Goal: Transaction & Acquisition: Purchase product/service

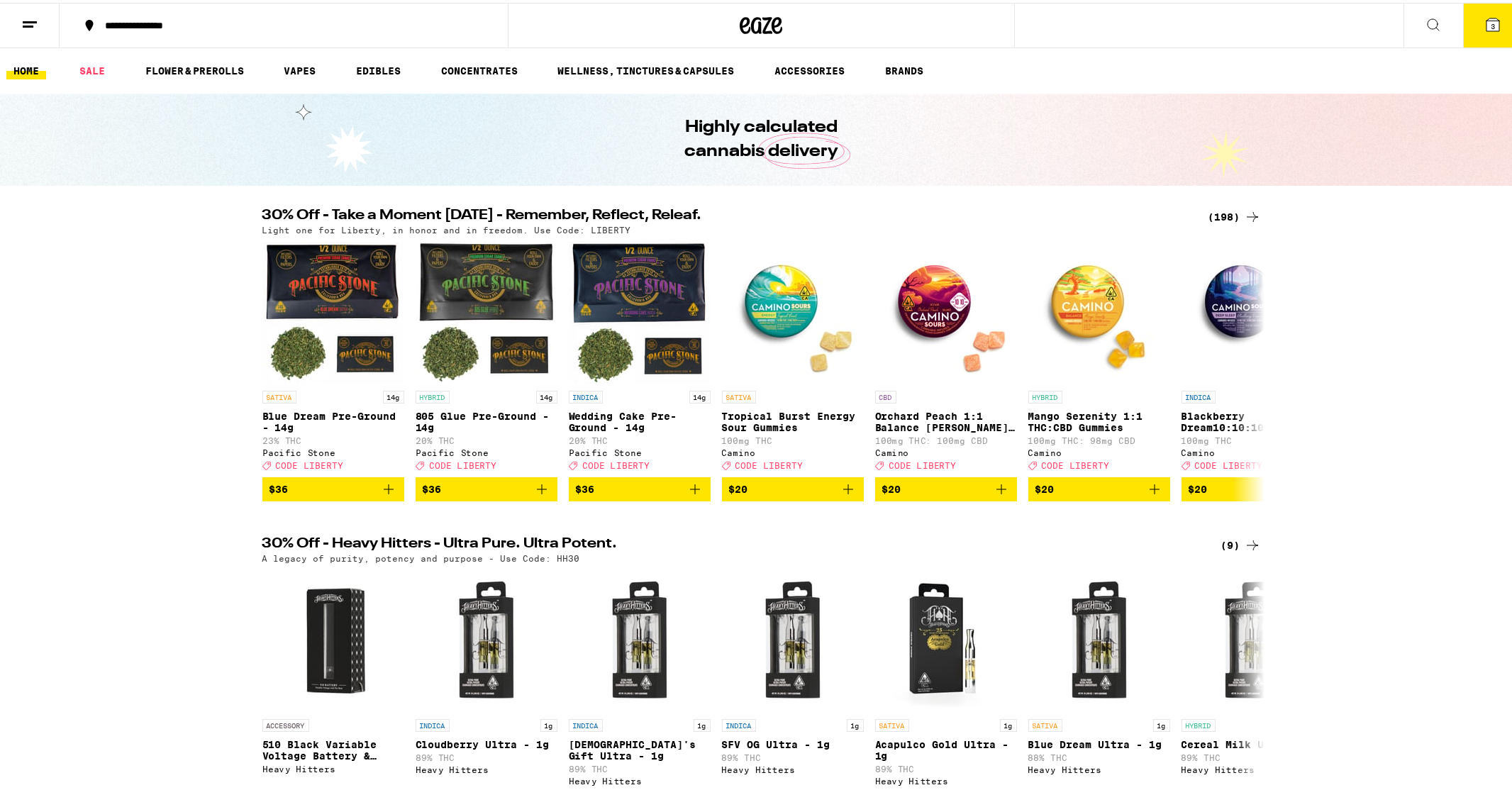
click at [1464, 44] on button "3" at bounding box center [1494, 23] width 60 height 44
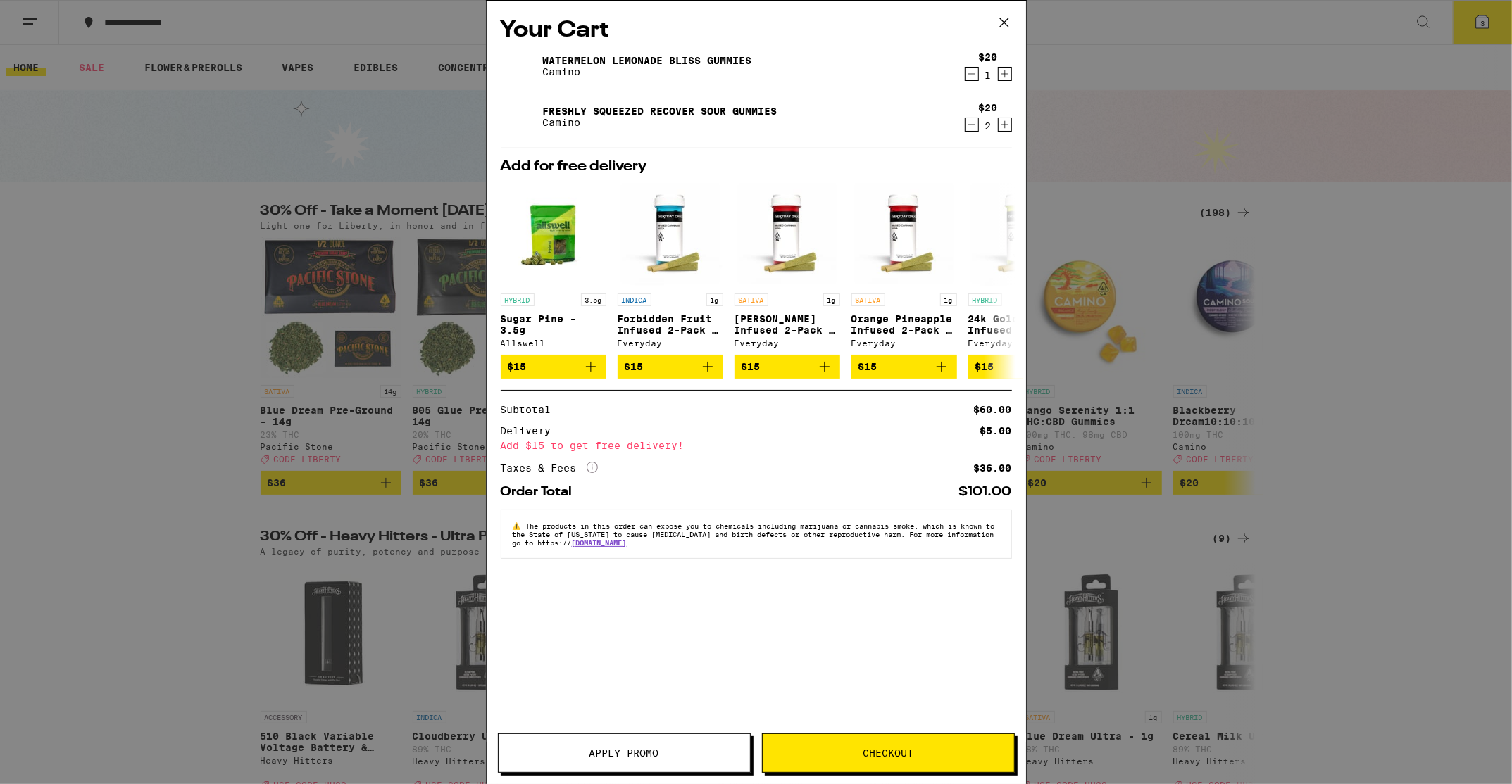
click at [617, 761] on button "Apply Promo" at bounding box center [624, 753] width 252 height 40
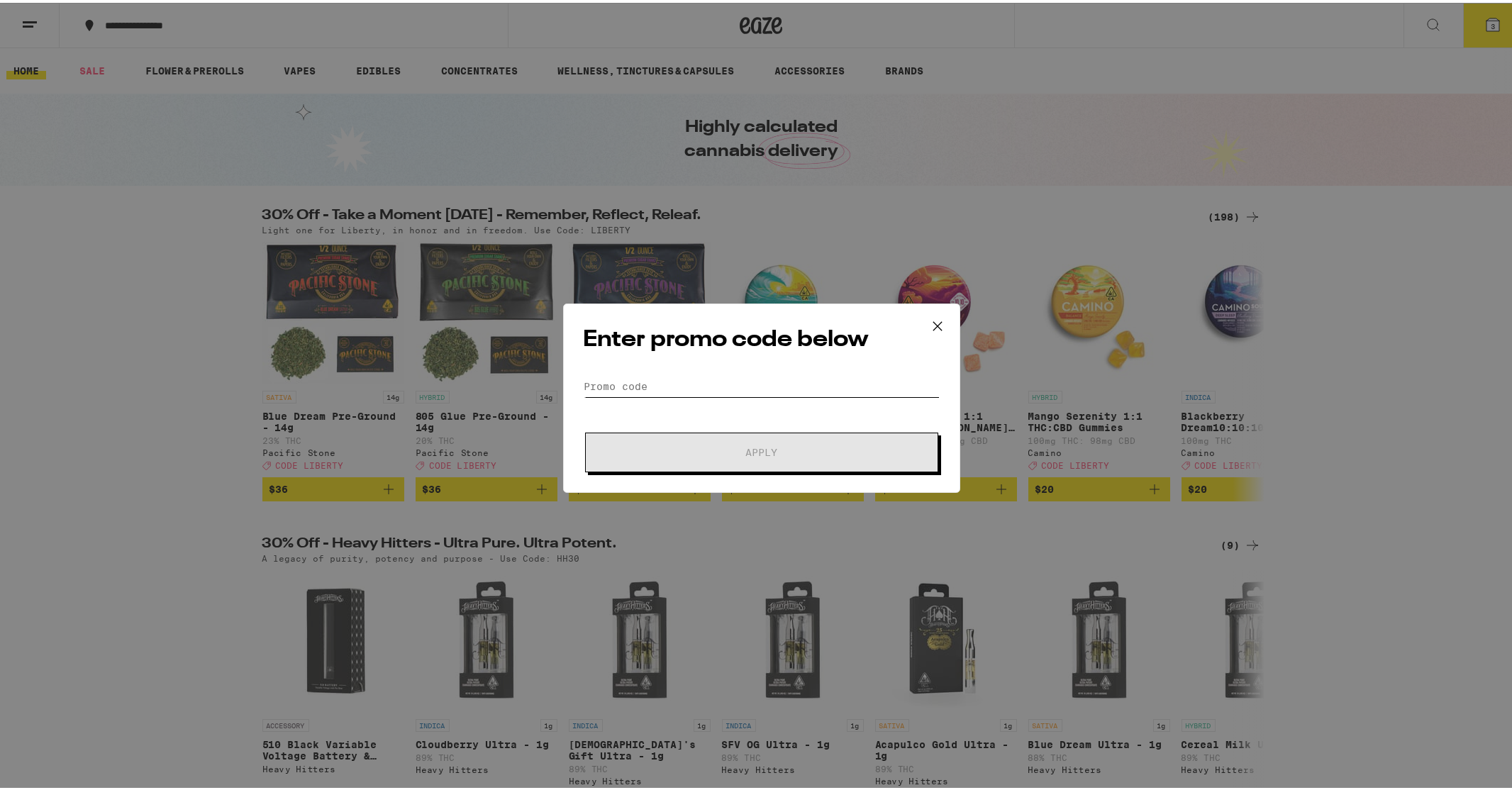
click at [848, 381] on input "Promo Code" at bounding box center [762, 383] width 356 height 21
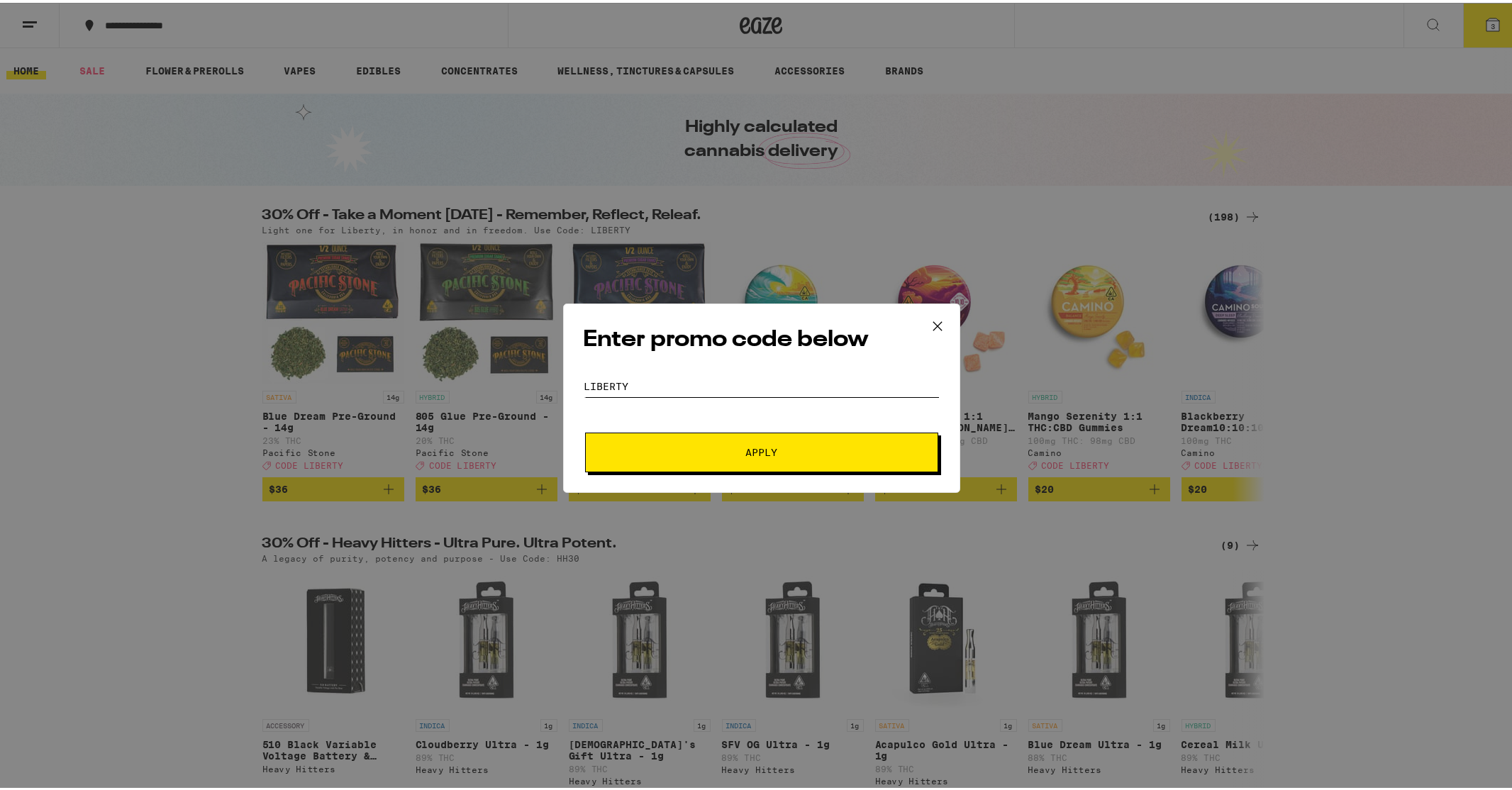
type input "liberty"
click at [776, 446] on span "Apply" at bounding box center [761, 449] width 255 height 10
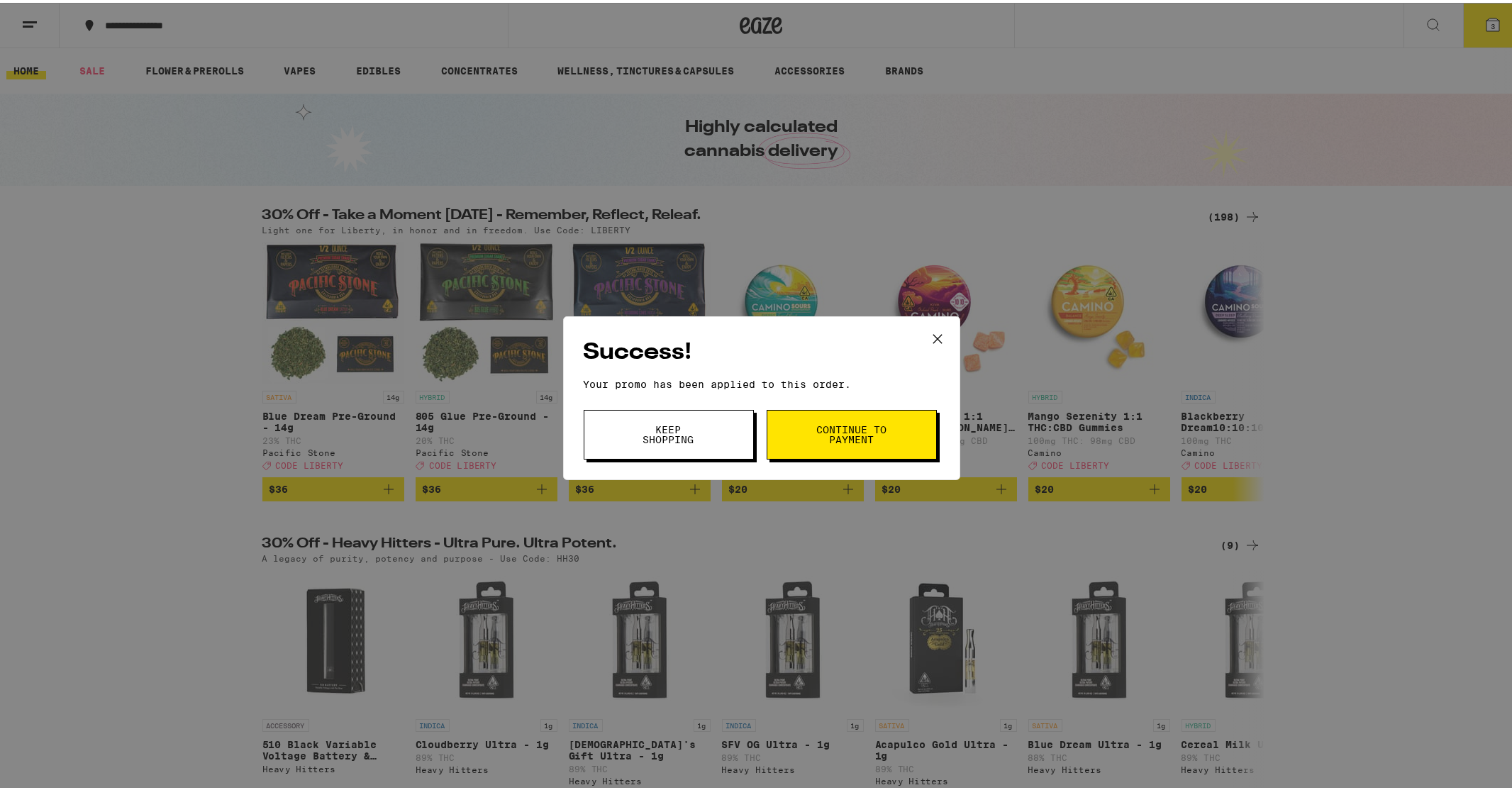
click at [822, 436] on span "Continue to payment" at bounding box center [852, 432] width 73 height 20
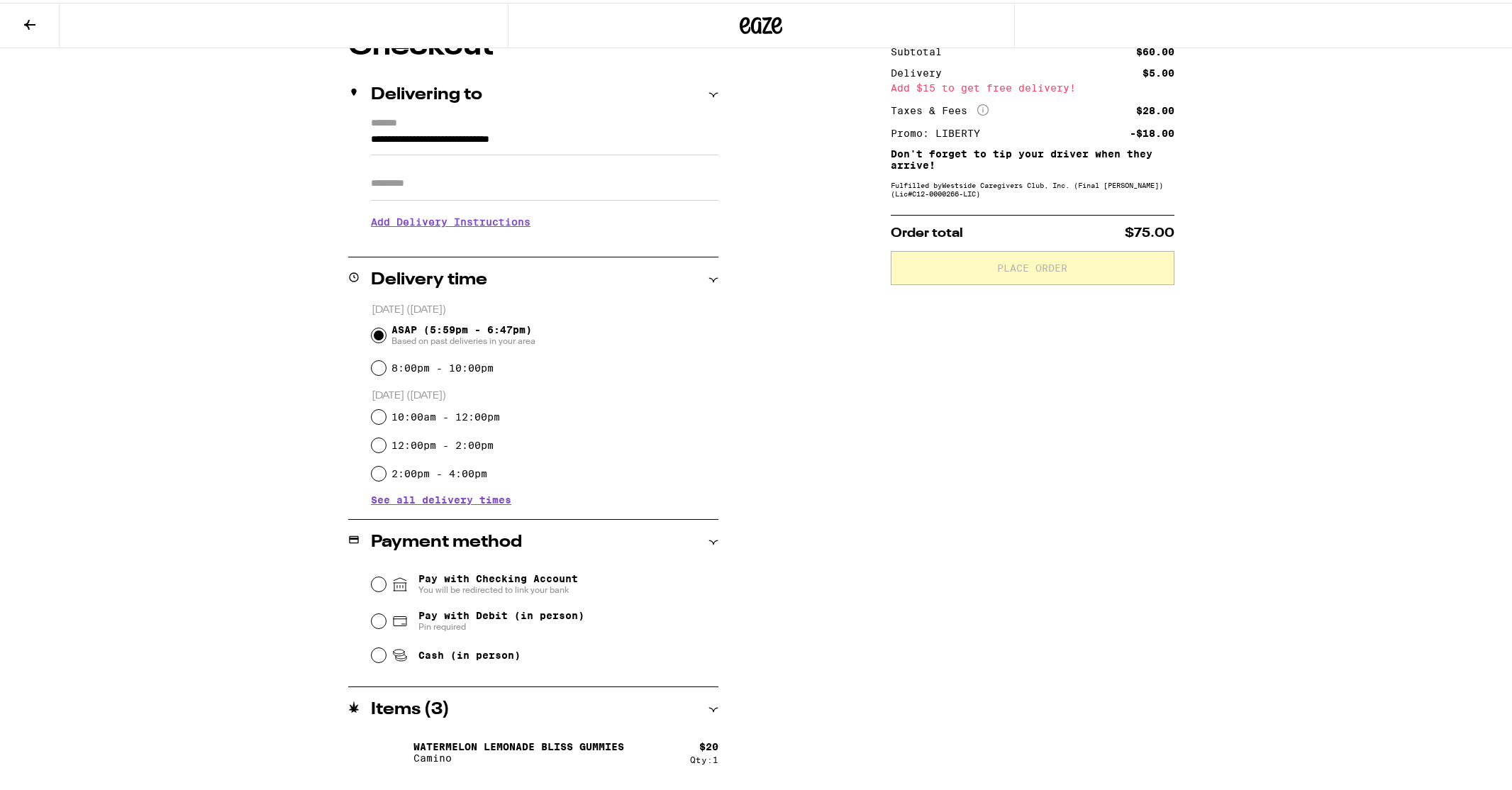
scroll to position [183, 0]
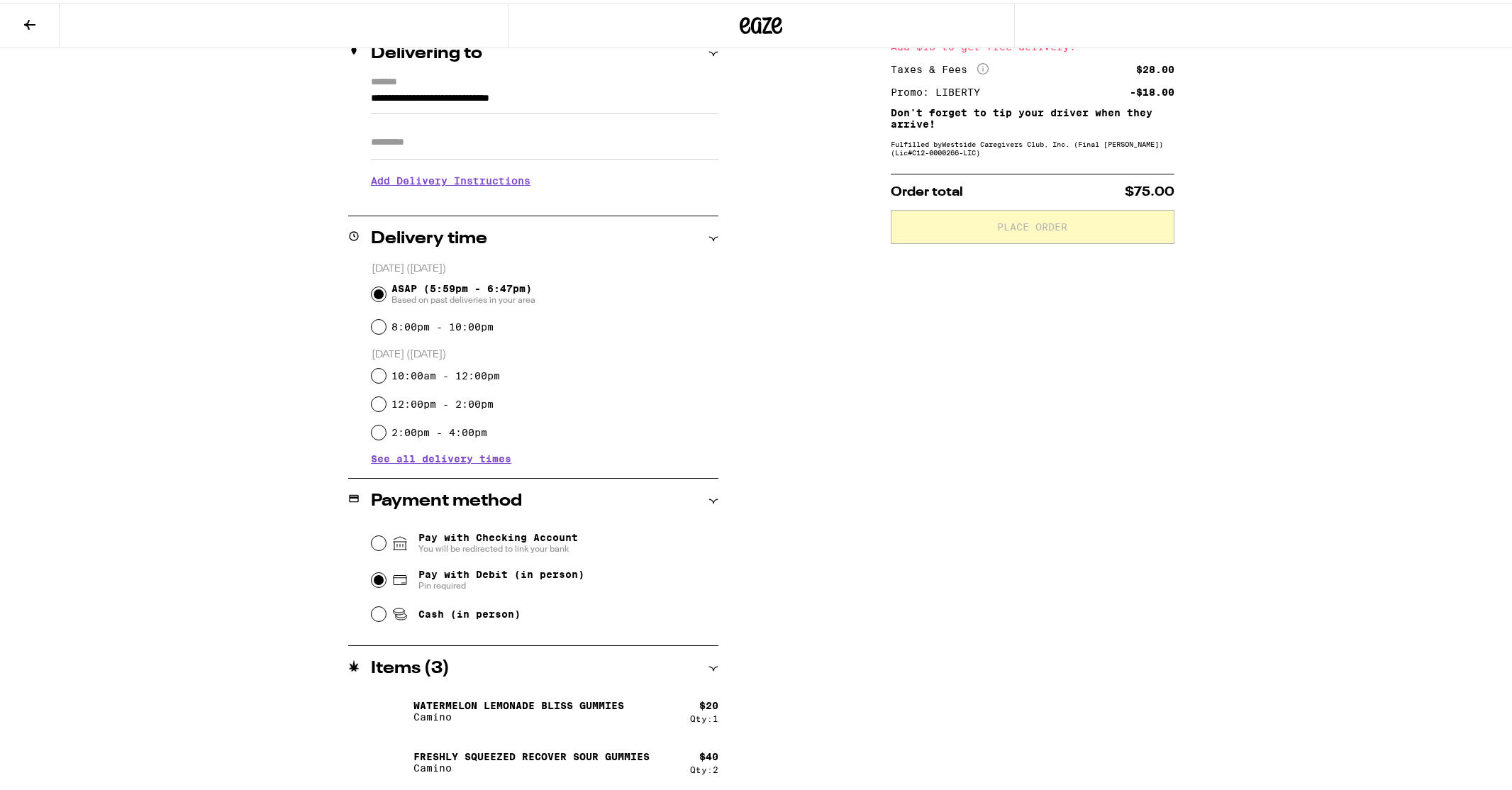
click at [371, 579] on input "Pay with Debit (in person) Pin required" at bounding box center [379, 578] width 15 height 15
radio input "true"
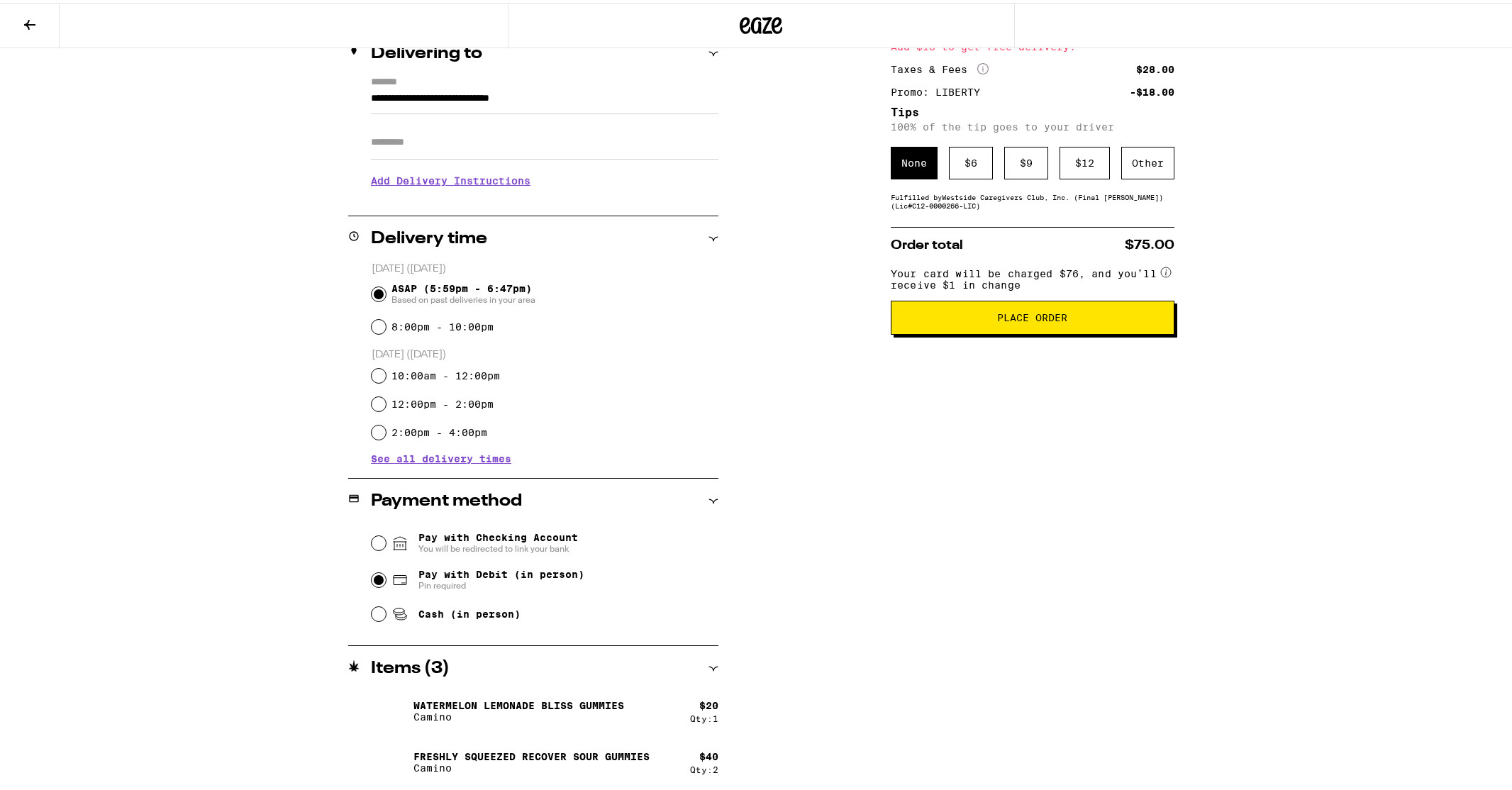
click at [136, 608] on div "**********" at bounding box center [761, 303] width 1523 height 974
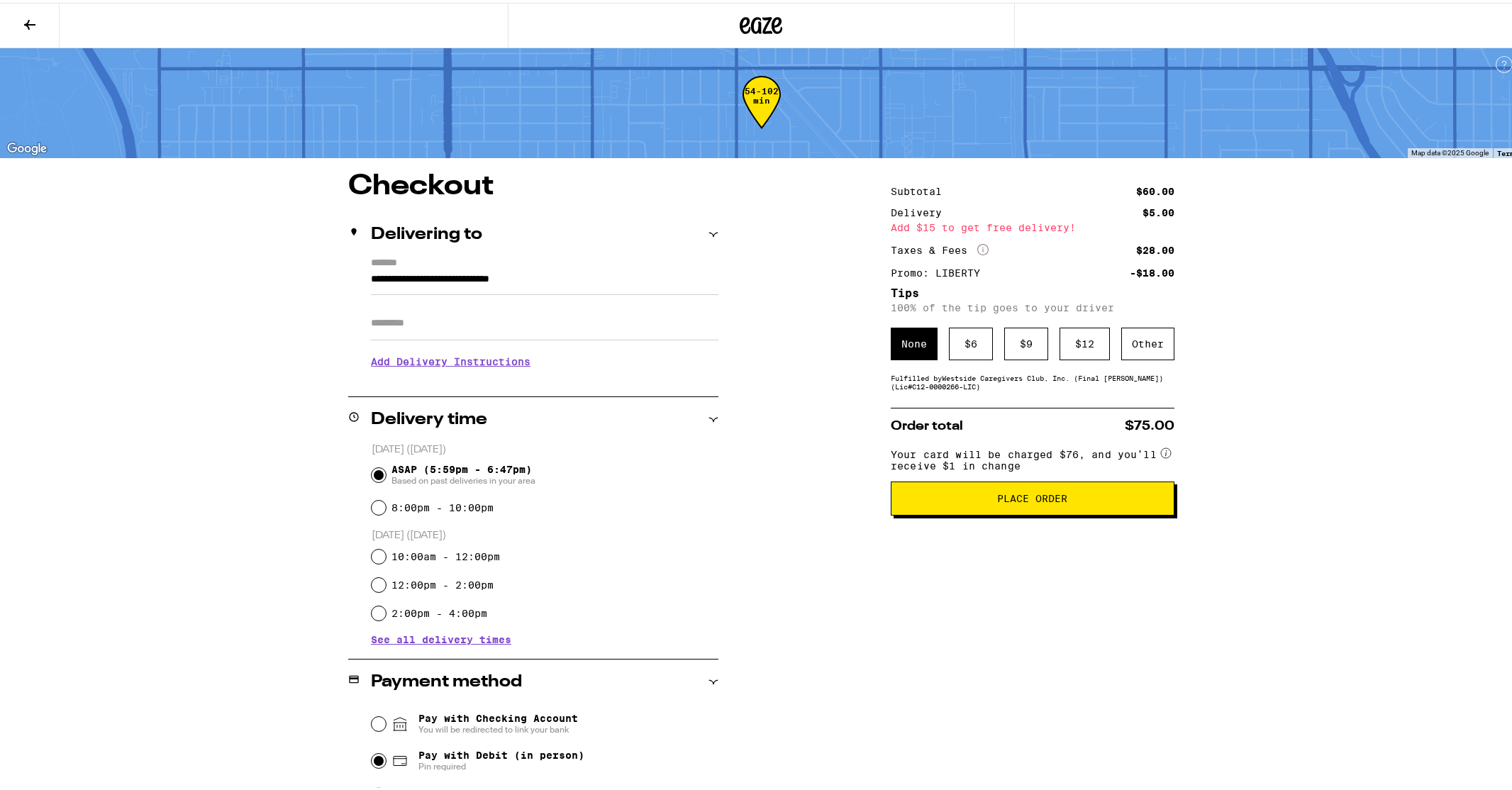
scroll to position [0, 0]
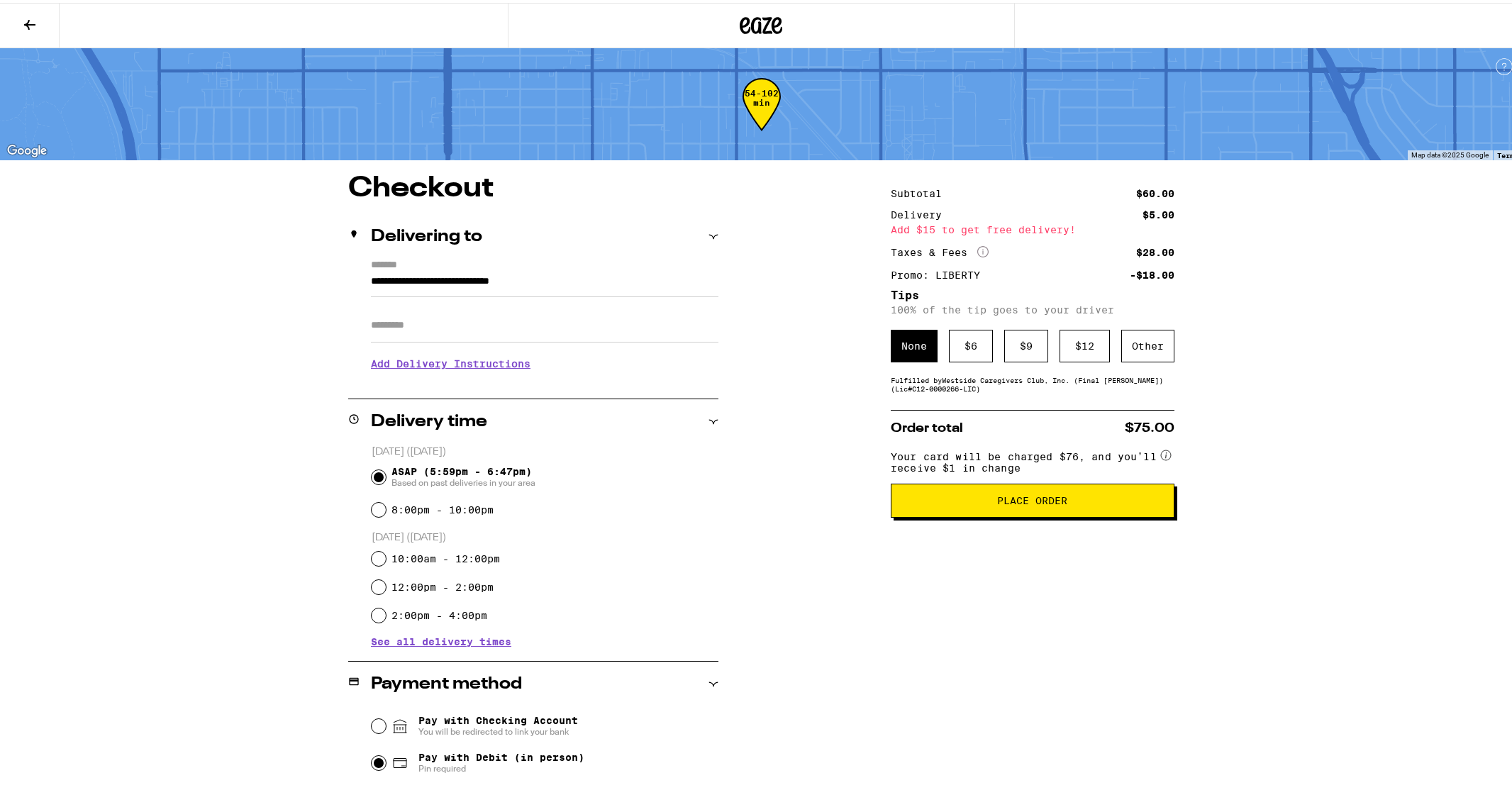
click at [35, 17] on icon at bounding box center [29, 22] width 17 height 17
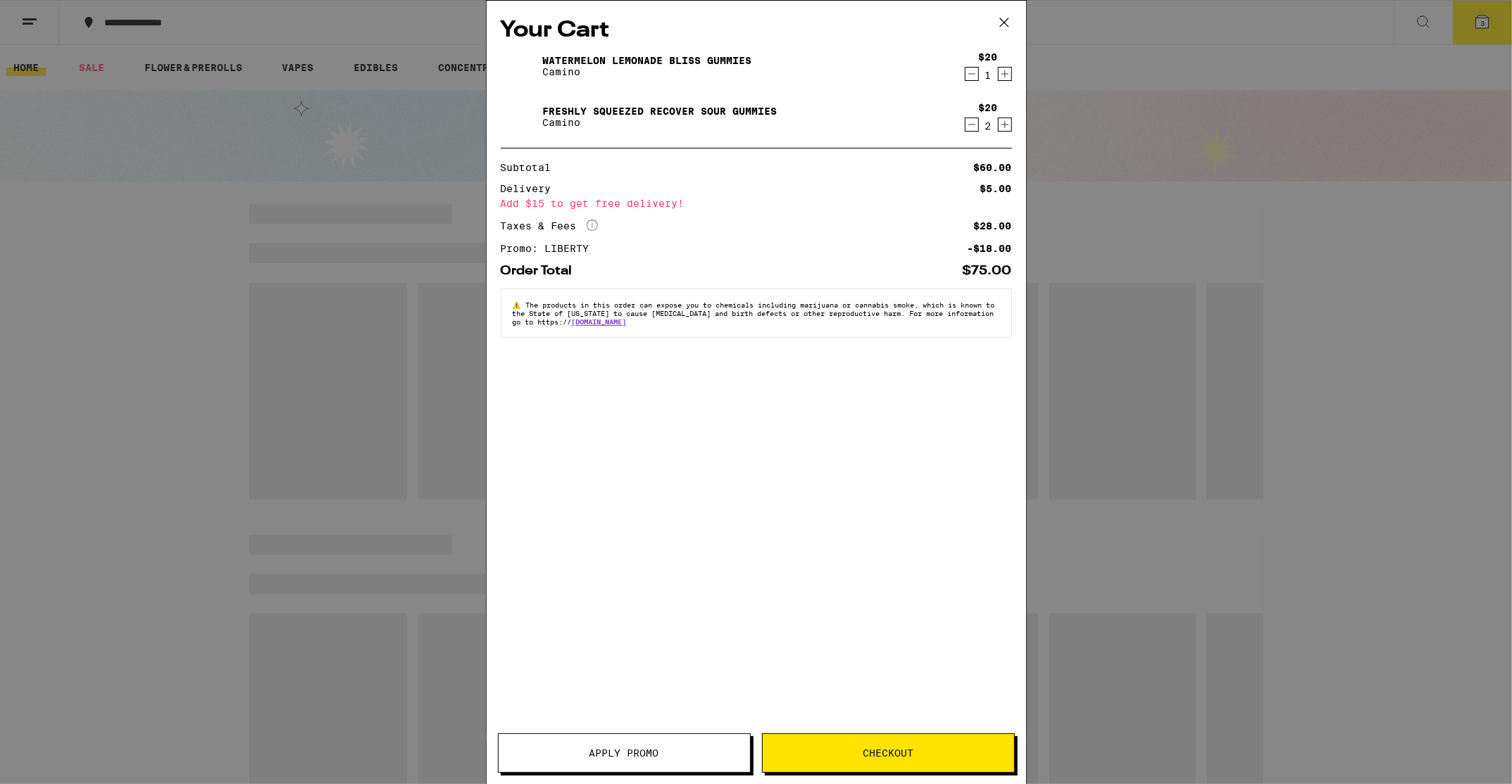
click at [1013, 72] on div "Your Cart Watermelon Lemonade Bliss Gummies Camino $20 1 Freshly Squeezed Recov…" at bounding box center [756, 371] width 539 height 742
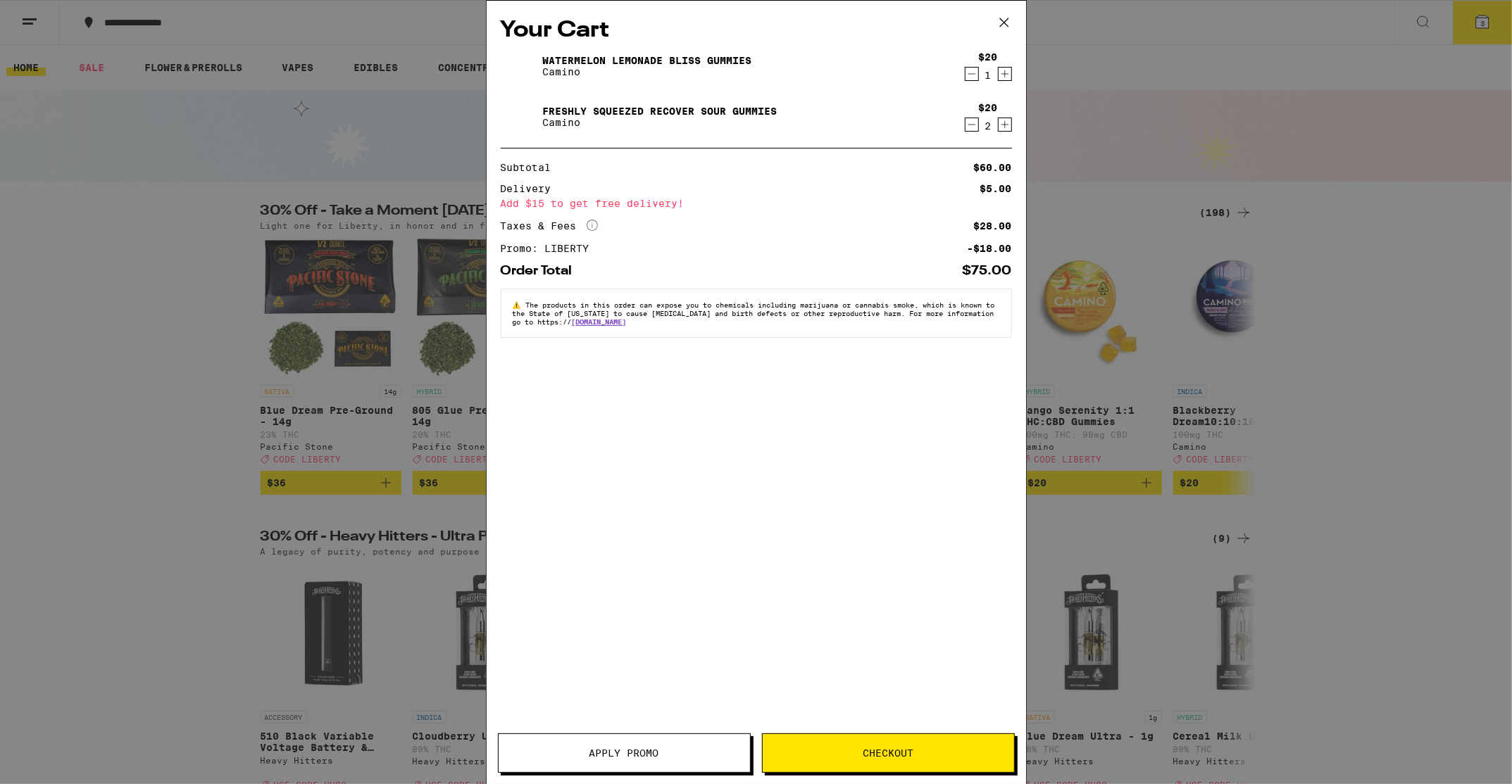
click at [1007, 76] on icon "Increment" at bounding box center [1005, 74] width 13 height 17
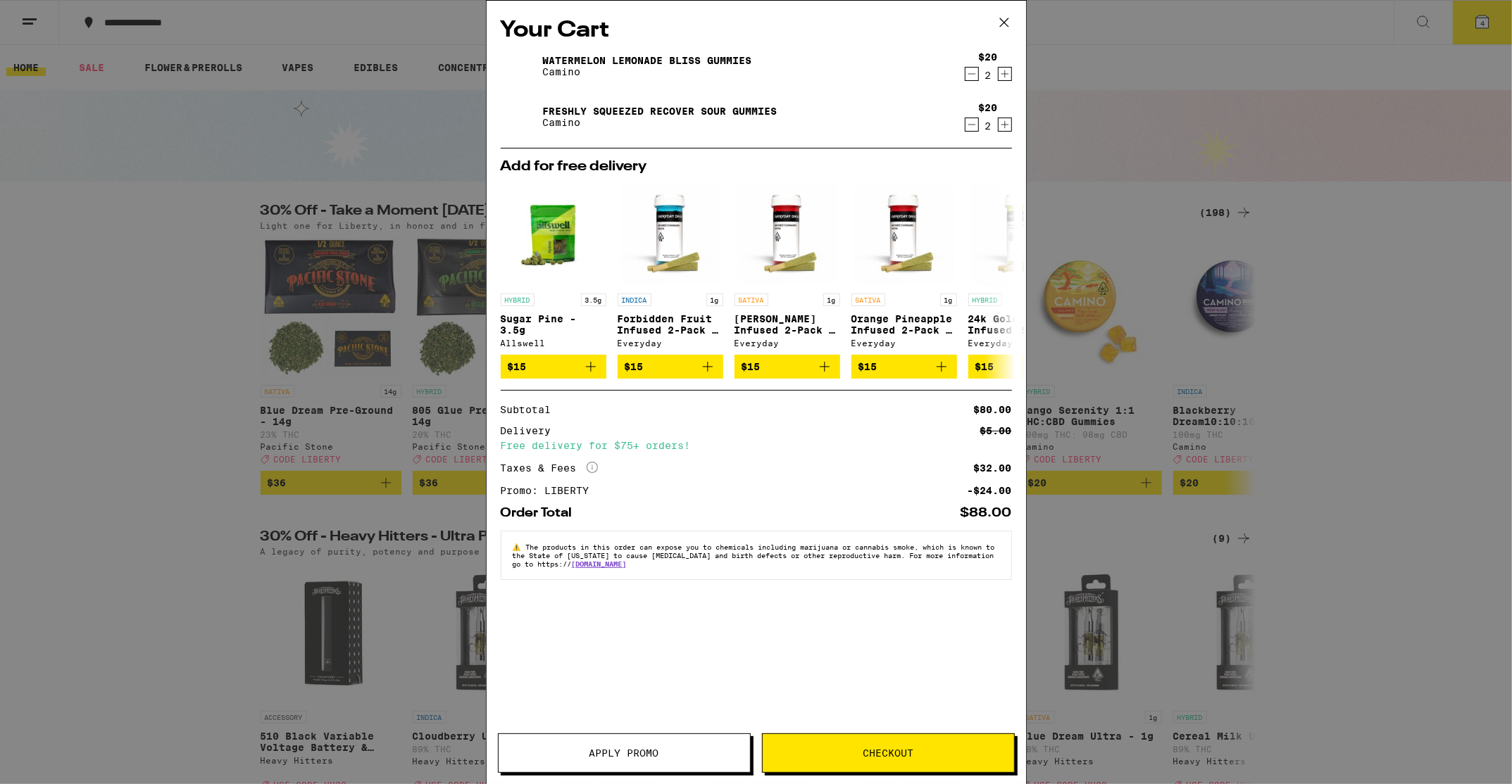
click at [917, 752] on span "Checkout" at bounding box center [888, 752] width 252 height 10
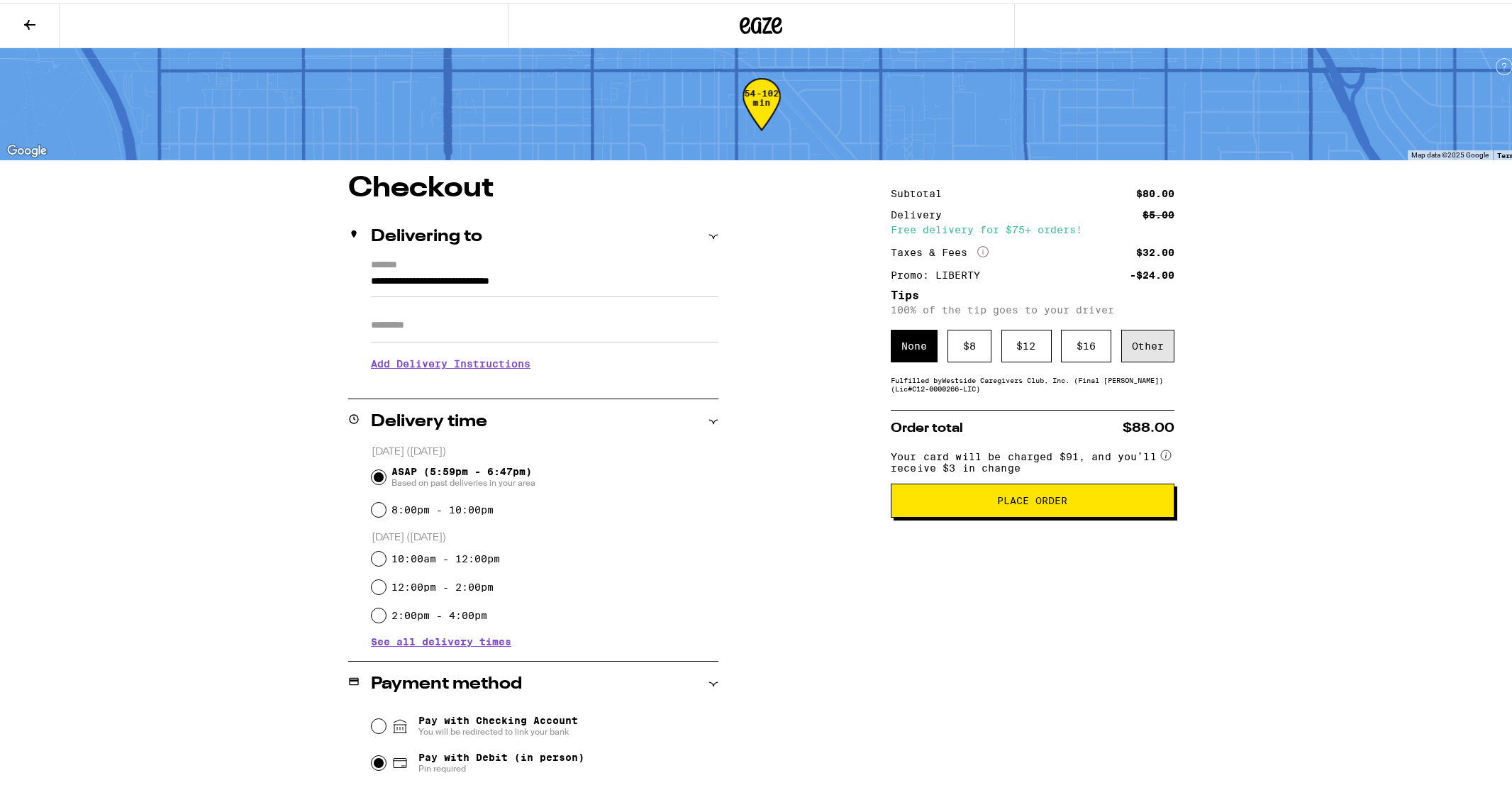
click at [1140, 341] on div "Other" at bounding box center [1148, 343] width 54 height 33
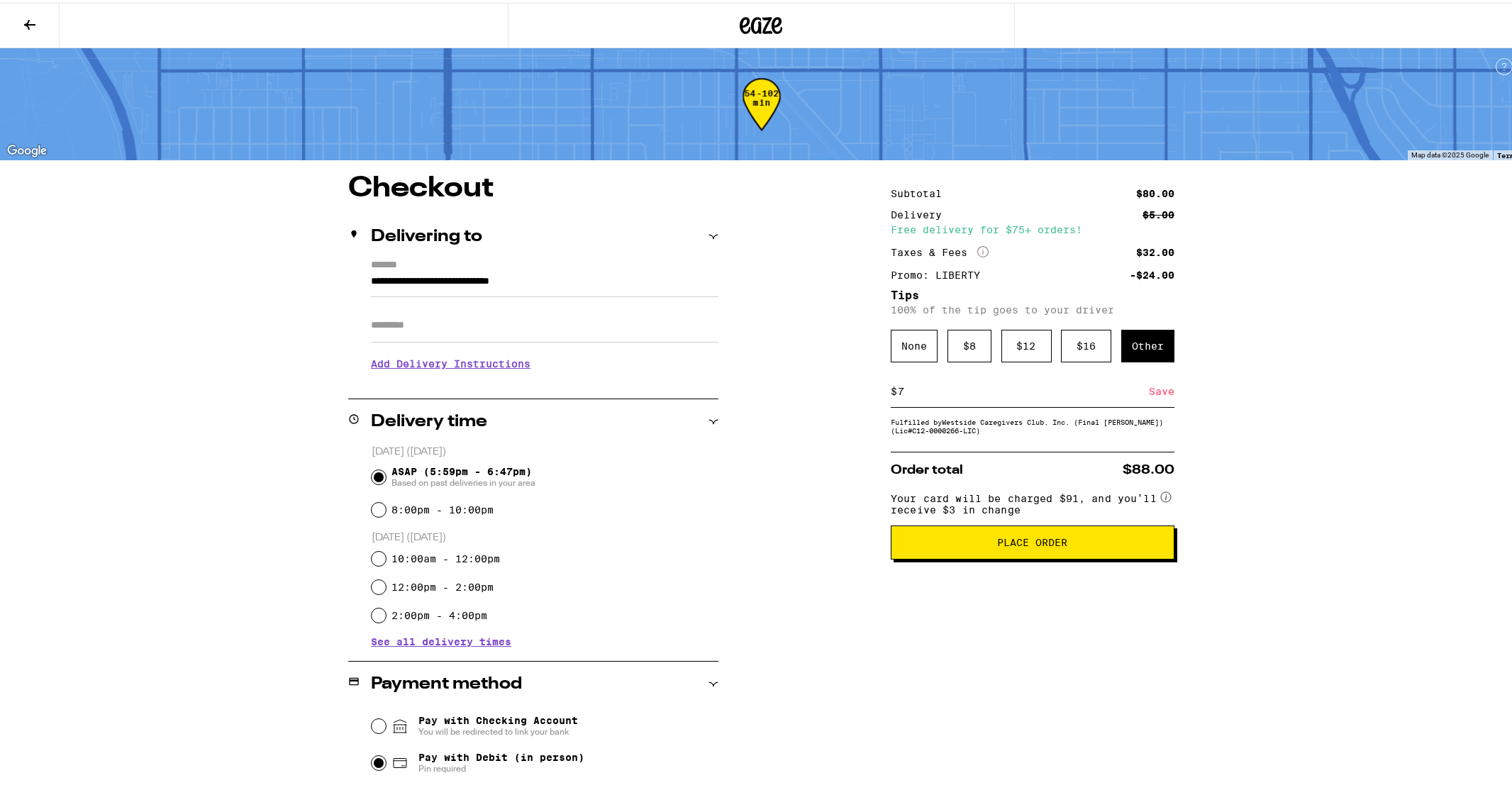
type input "7"
click at [954, 545] on span "Place Order" at bounding box center [1033, 539] width 260 height 10
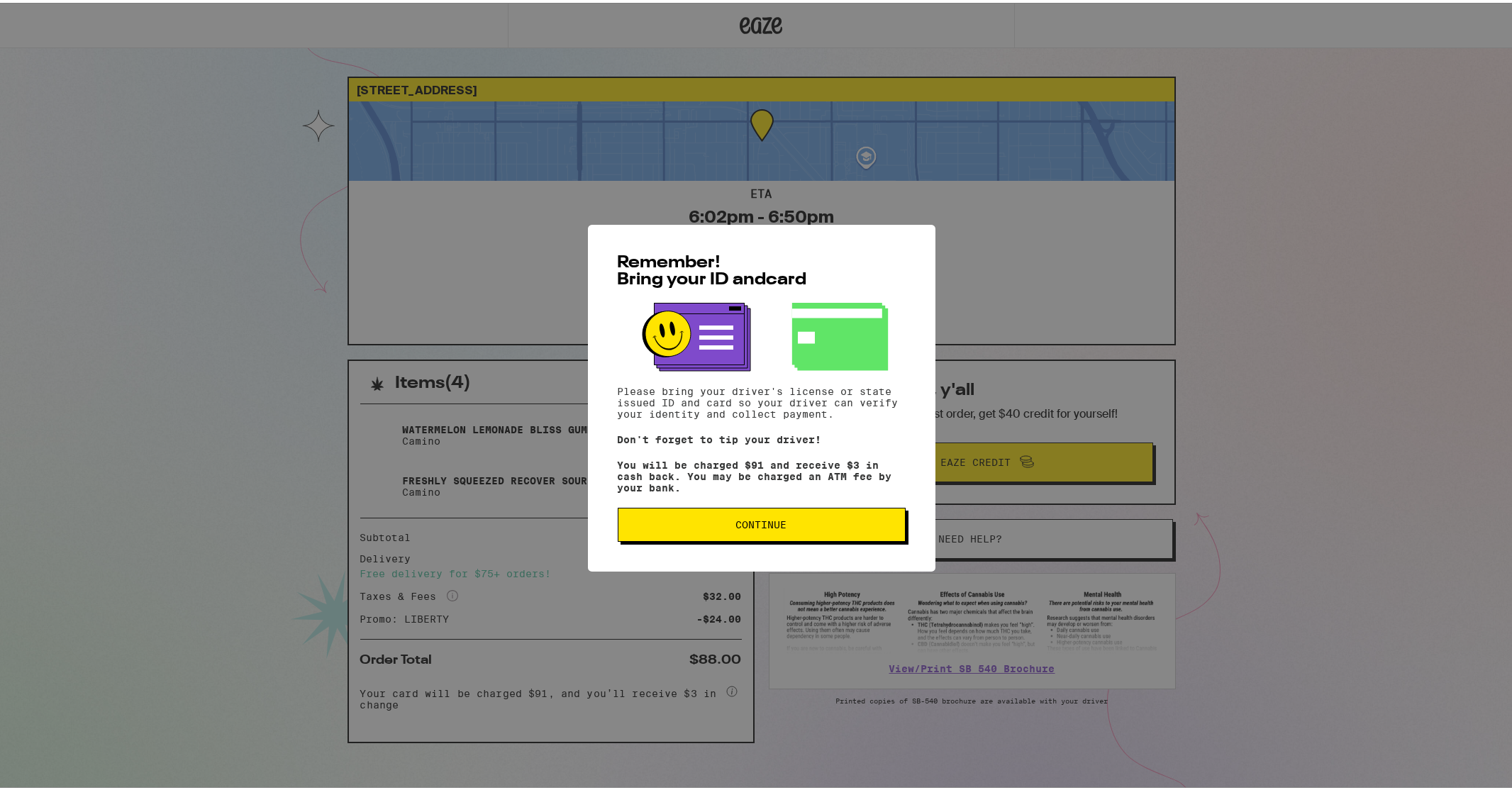
click at [785, 523] on button "Continue" at bounding box center [761, 521] width 288 height 34
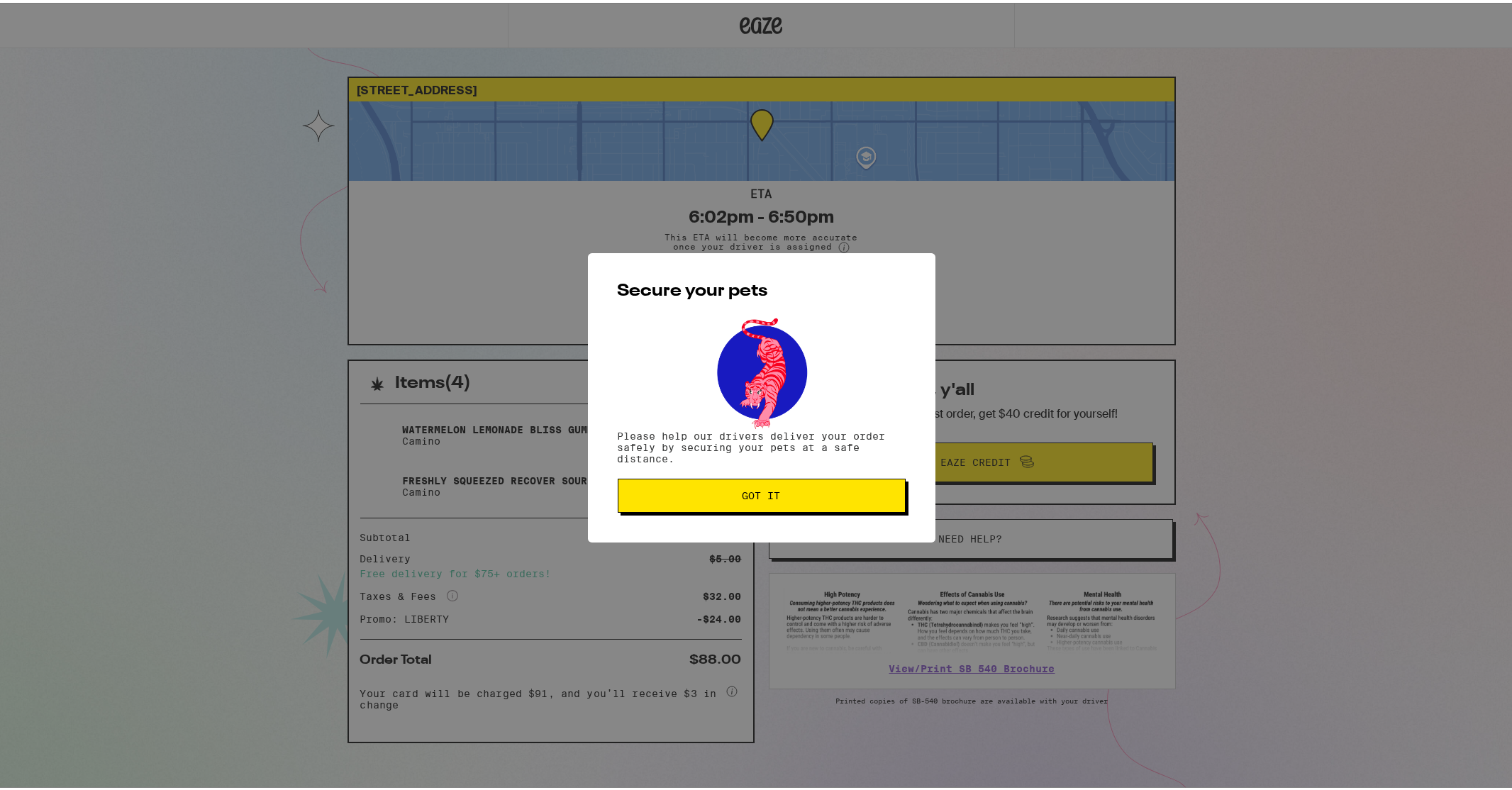
click at [788, 504] on button "Got it" at bounding box center [761, 492] width 288 height 34
